Goal: Information Seeking & Learning: Learn about a topic

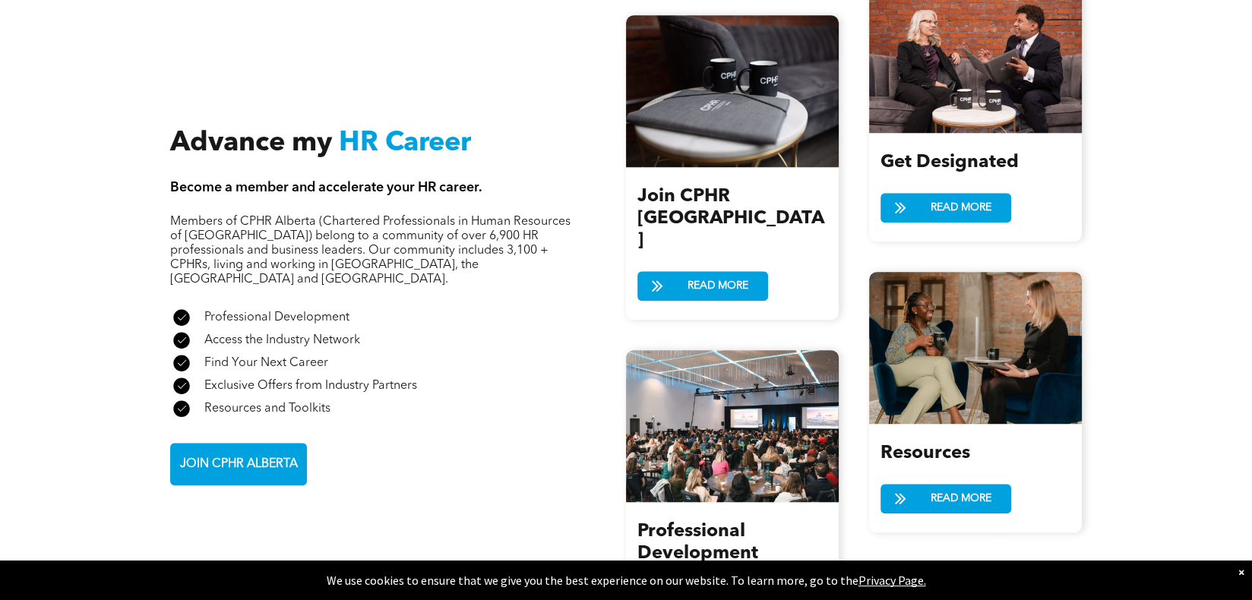
scroll to position [1887, 0]
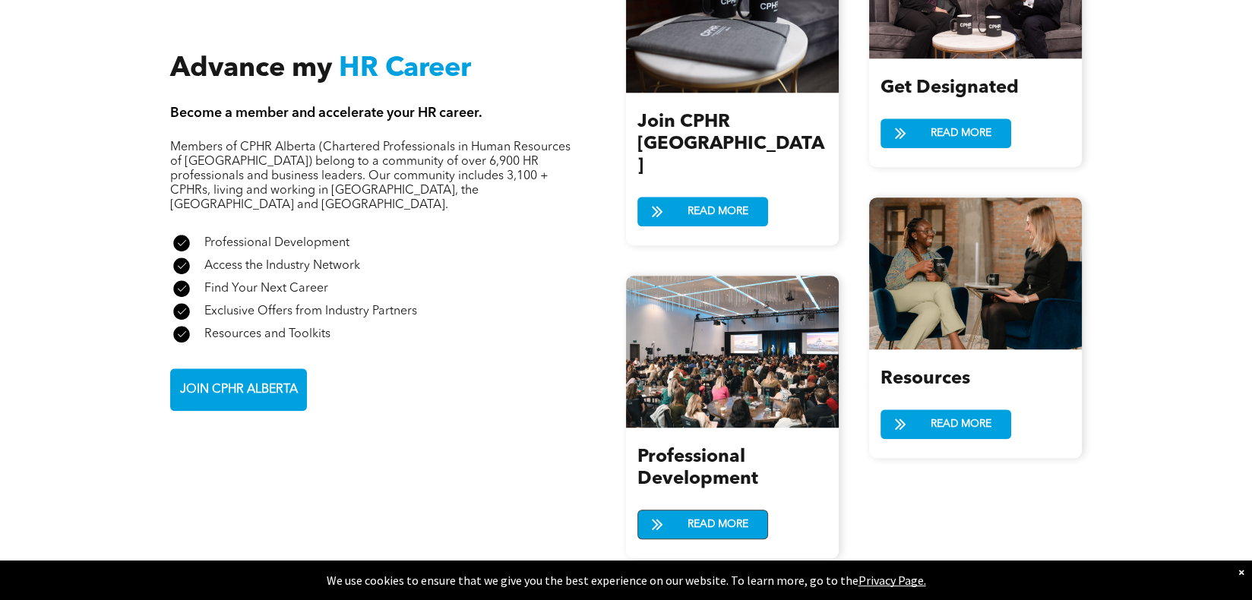
click at [715, 510] on span "READ MORE" at bounding box center [717, 524] width 71 height 28
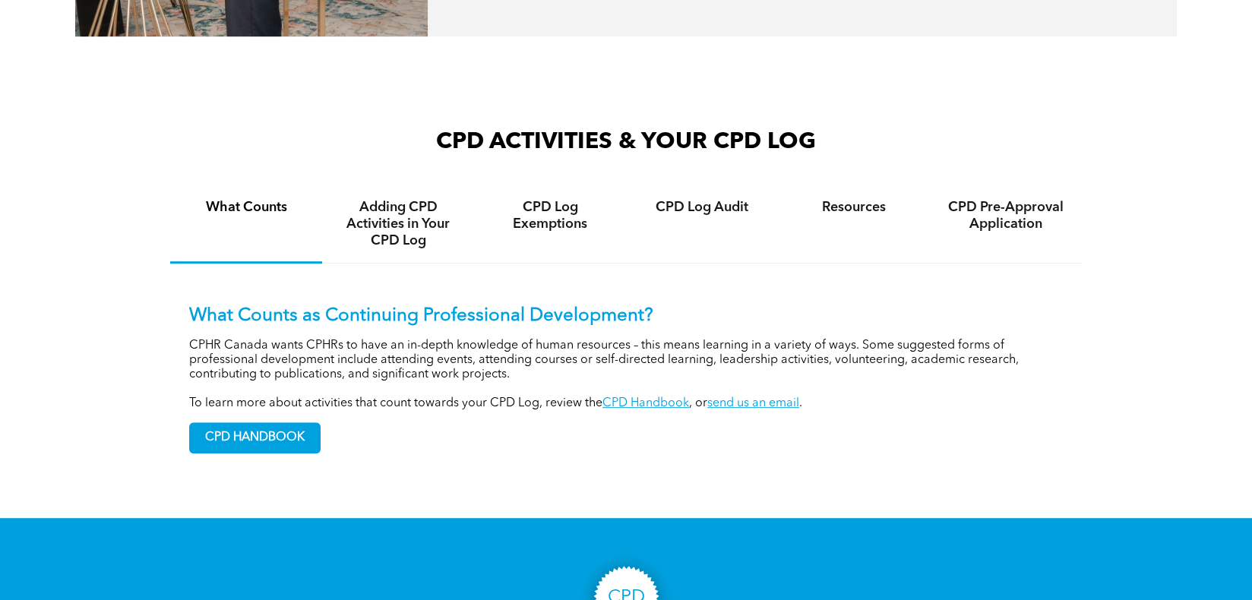
scroll to position [1139, 0]
